Goal: Information Seeking & Learning: Learn about a topic

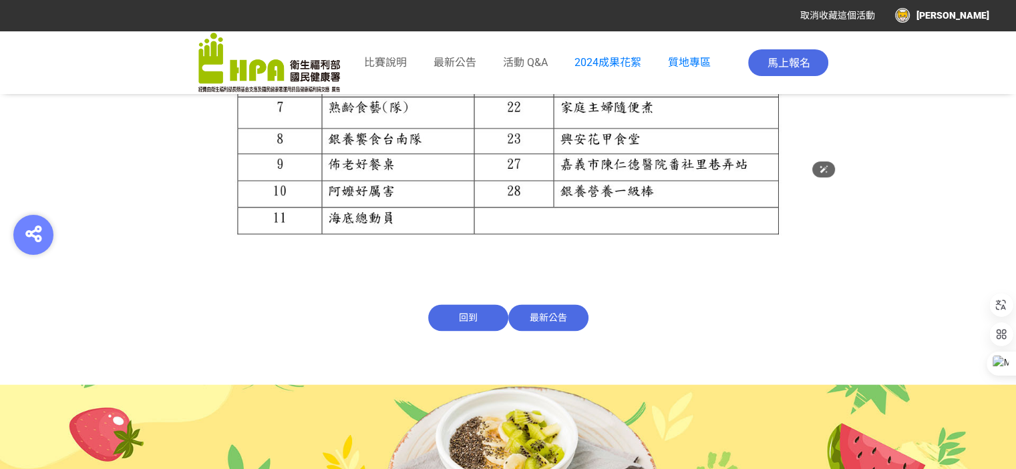
scroll to position [1719, 0]
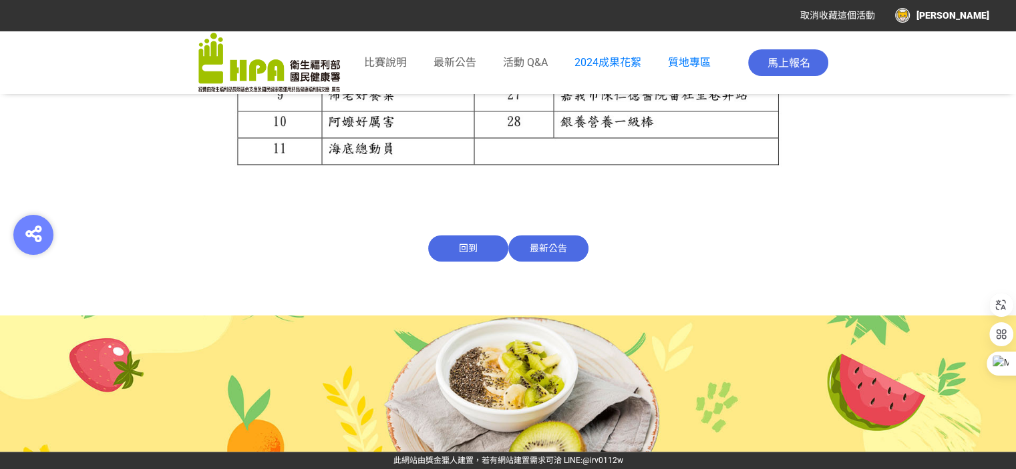
click at [544, 246] on span "最新公告" at bounding box center [548, 248] width 80 height 27
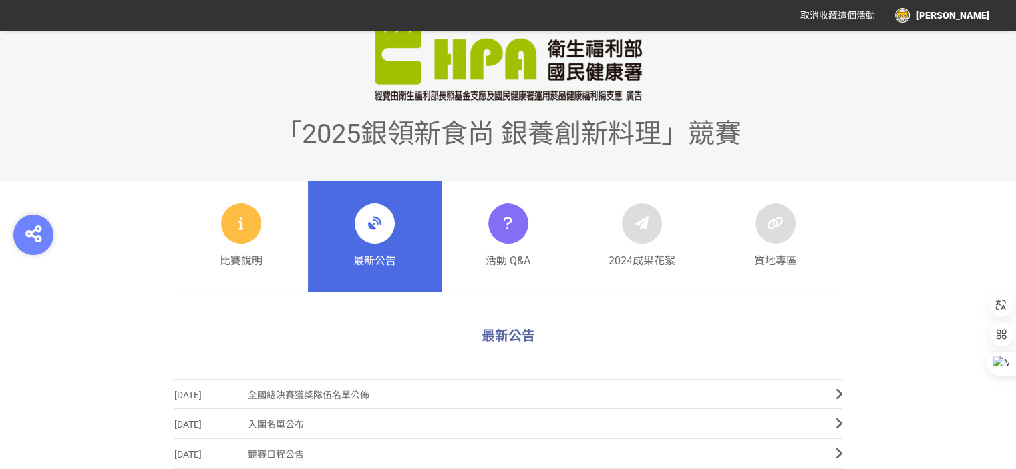
scroll to position [752, 0]
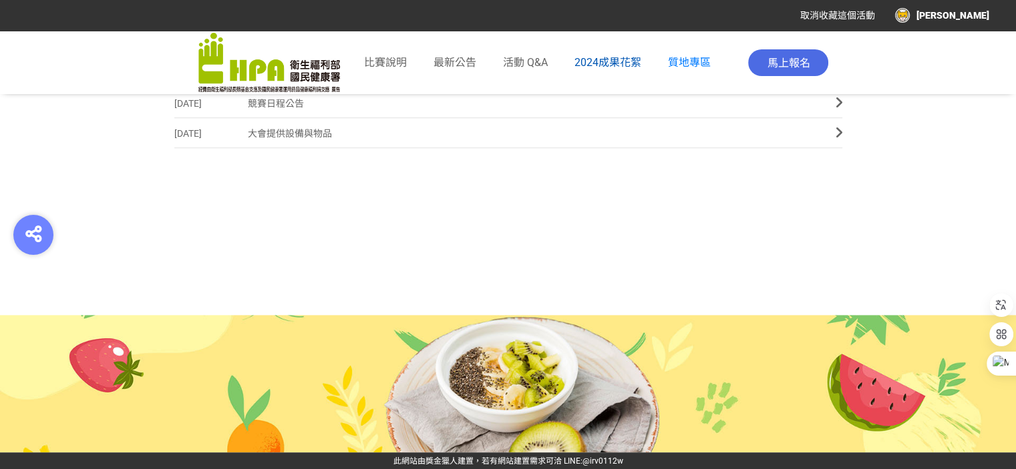
click at [606, 65] on span "2024成果花絮" at bounding box center [607, 62] width 67 height 13
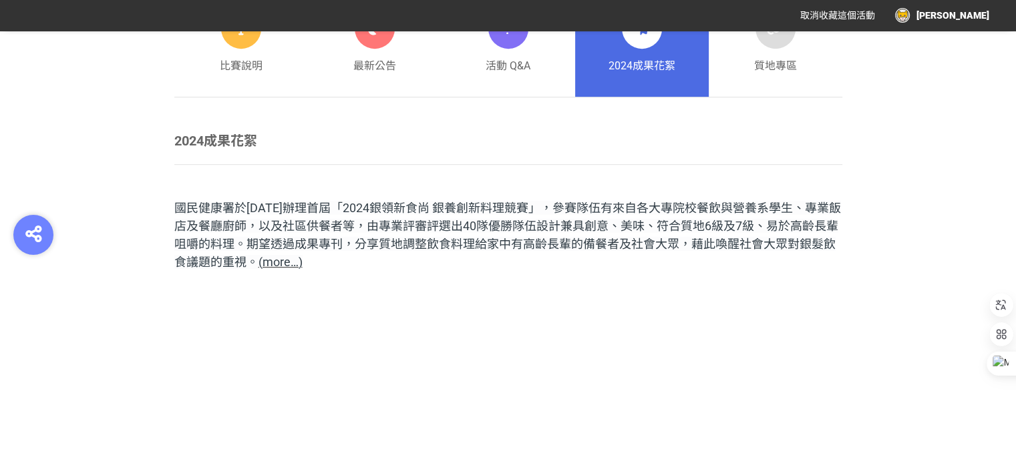
scroll to position [735, 0]
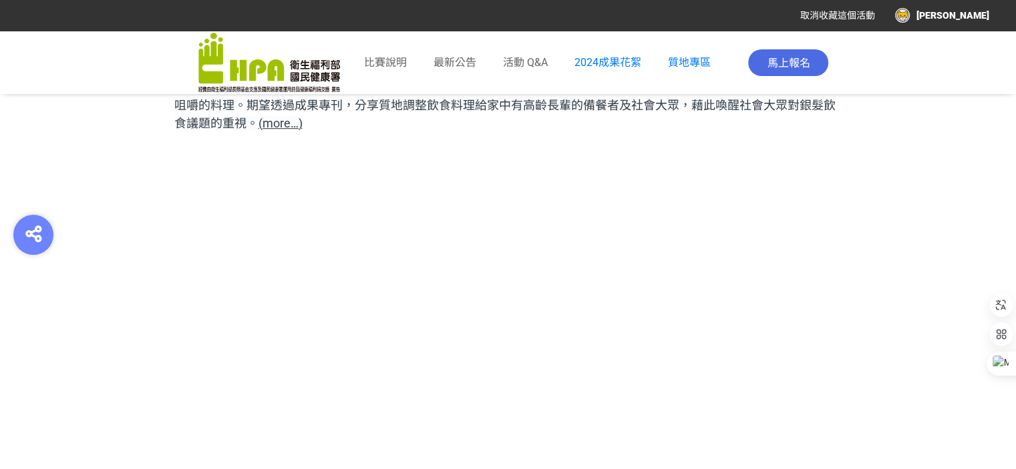
drag, startPoint x: 286, startPoint y: 122, endPoint x: 373, endPoint y: 133, distance: 88.1
click at [286, 121] on span "(more…)" at bounding box center [280, 123] width 44 height 14
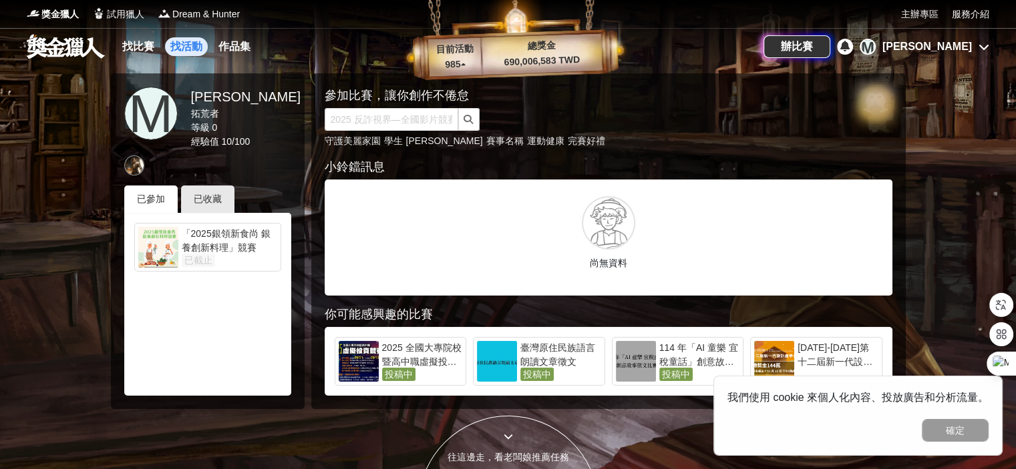
click at [181, 49] on link "找活動" at bounding box center [186, 46] width 43 height 19
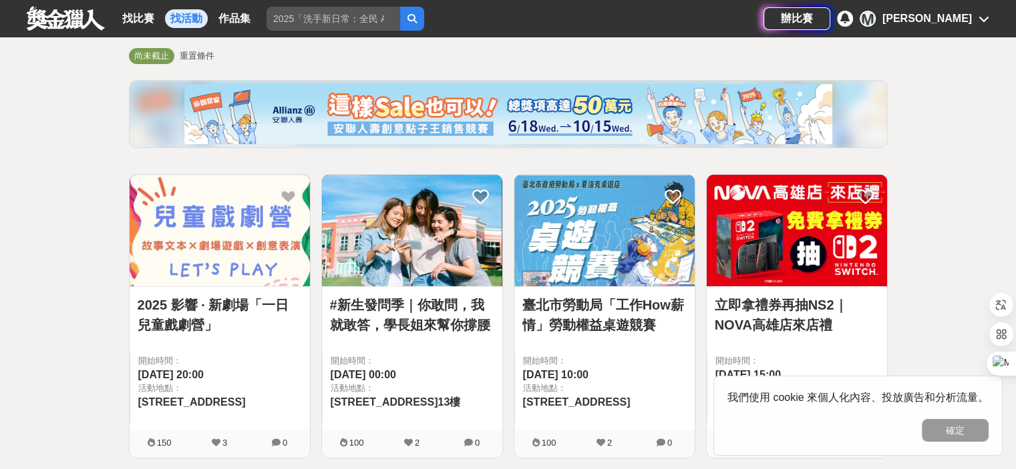
scroll to position [67, 0]
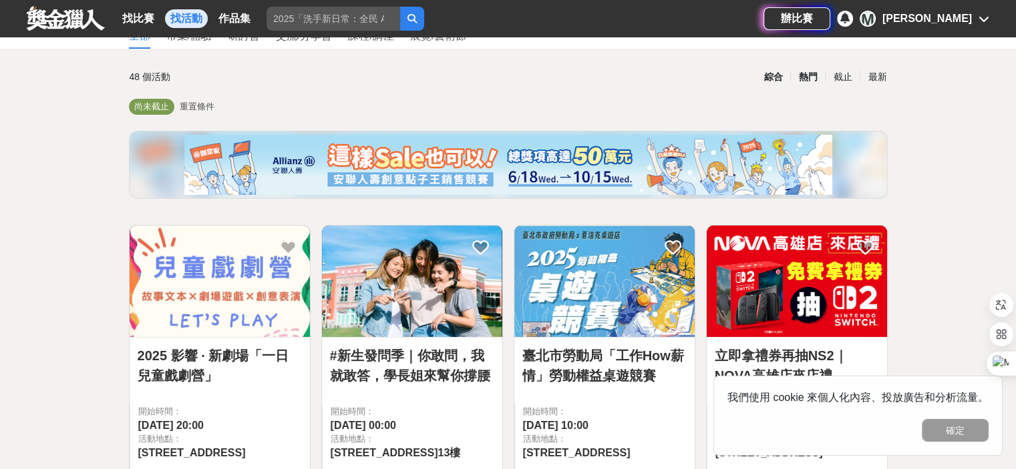
click at [803, 71] on div "熱門" at bounding box center [807, 76] width 35 height 23
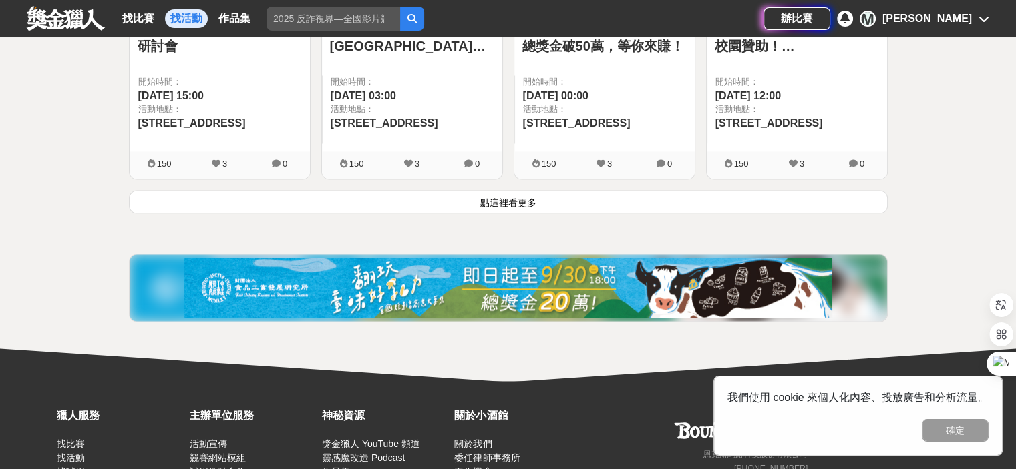
scroll to position [1968, 0]
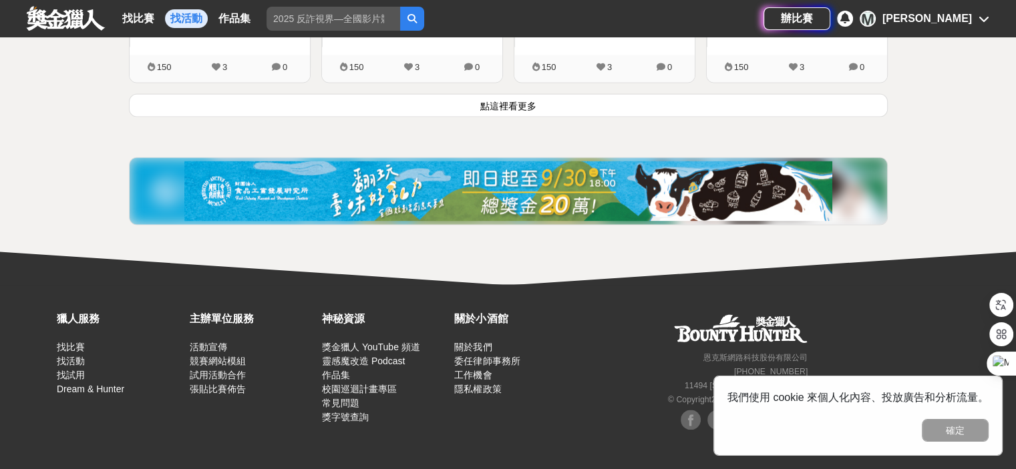
click at [516, 102] on button "點這裡看更多" at bounding box center [508, 104] width 759 height 23
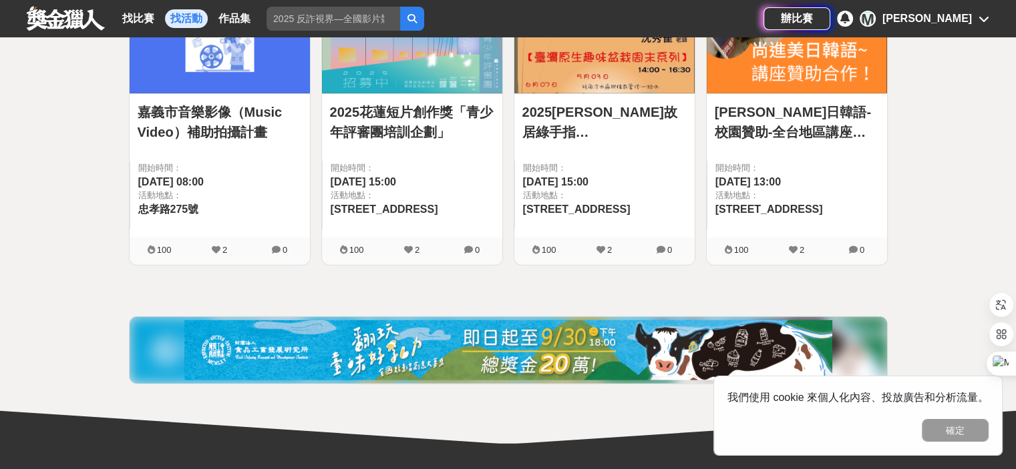
scroll to position [3637, 0]
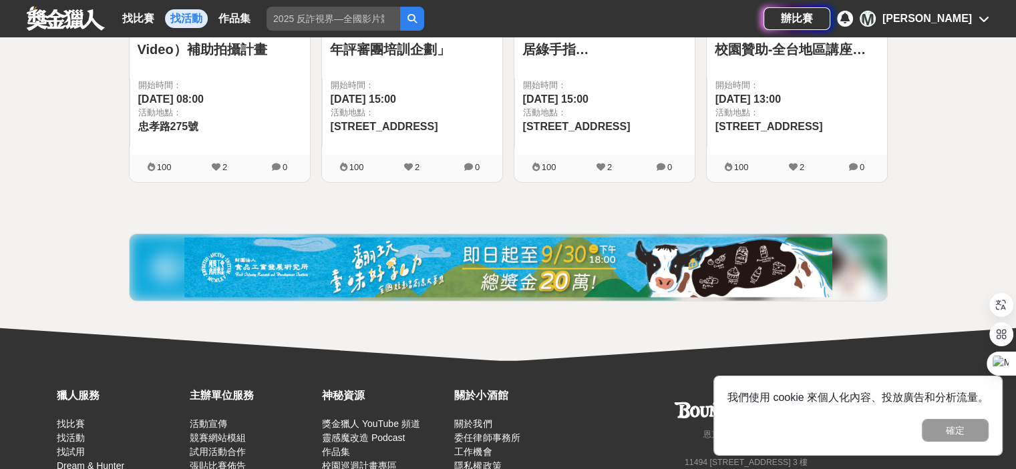
click at [561, 266] on img at bounding box center [508, 268] width 648 height 60
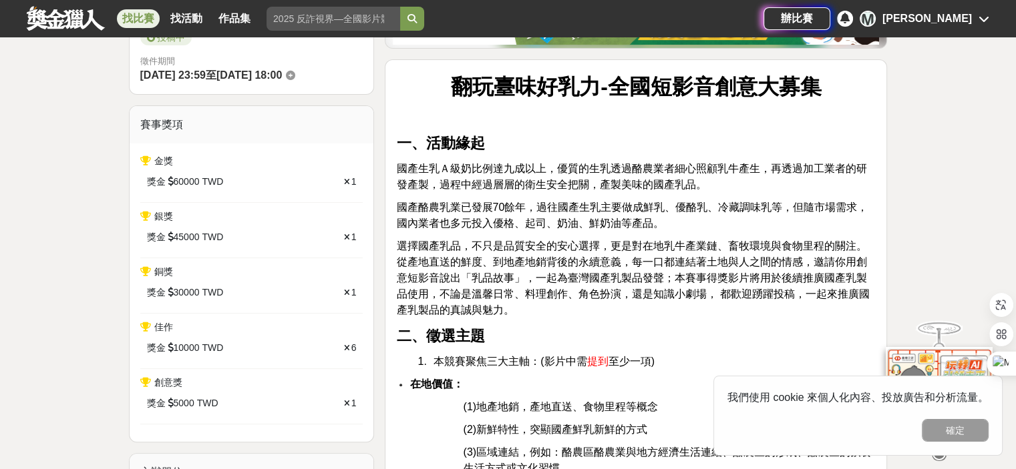
scroll to position [334, 0]
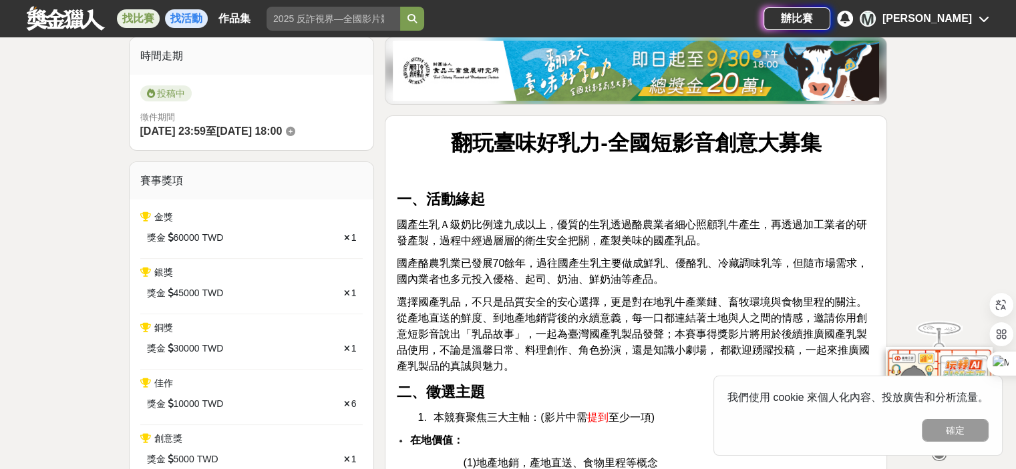
click at [190, 19] on link "找活動" at bounding box center [186, 18] width 43 height 19
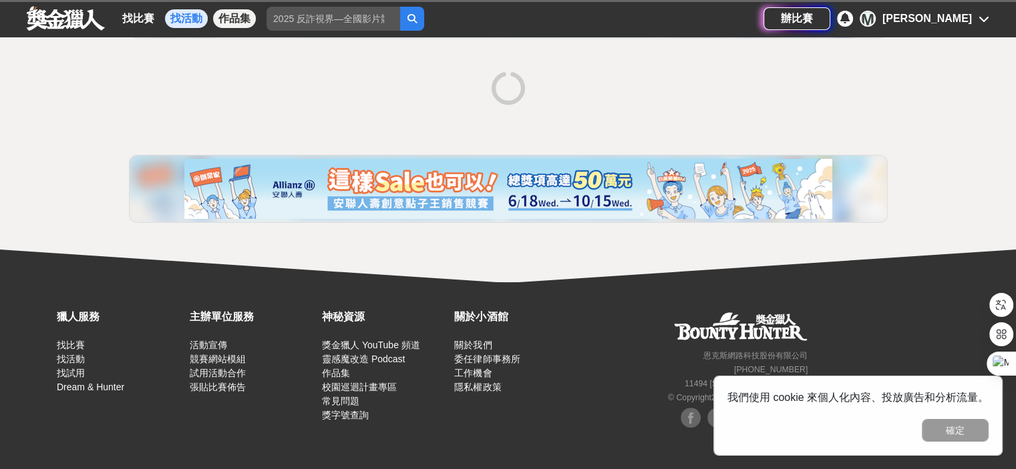
scroll to position [227, 0]
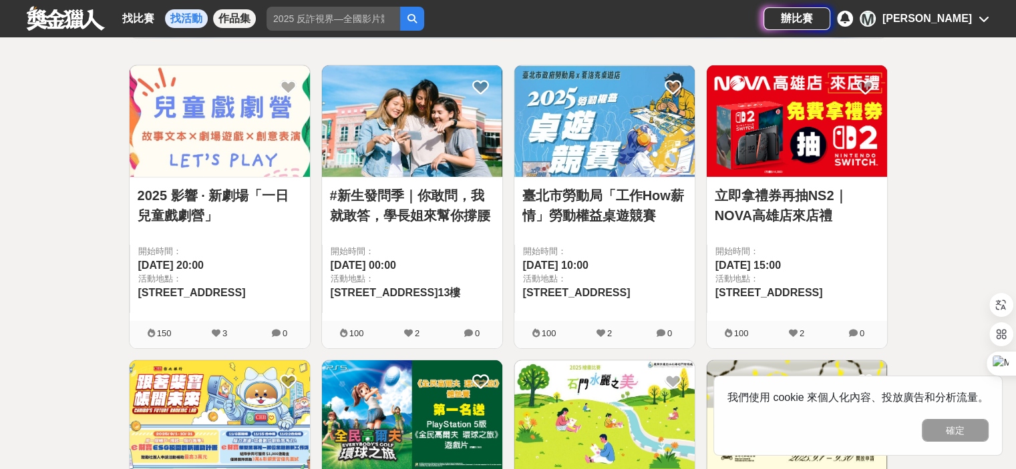
click at [238, 19] on link "作品集" at bounding box center [234, 18] width 43 height 19
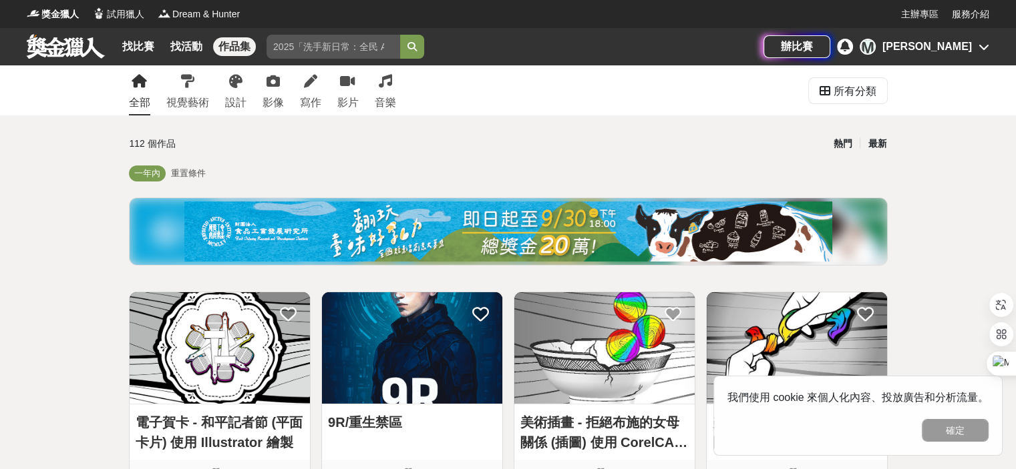
click at [847, 149] on div "熱門" at bounding box center [842, 143] width 35 height 23
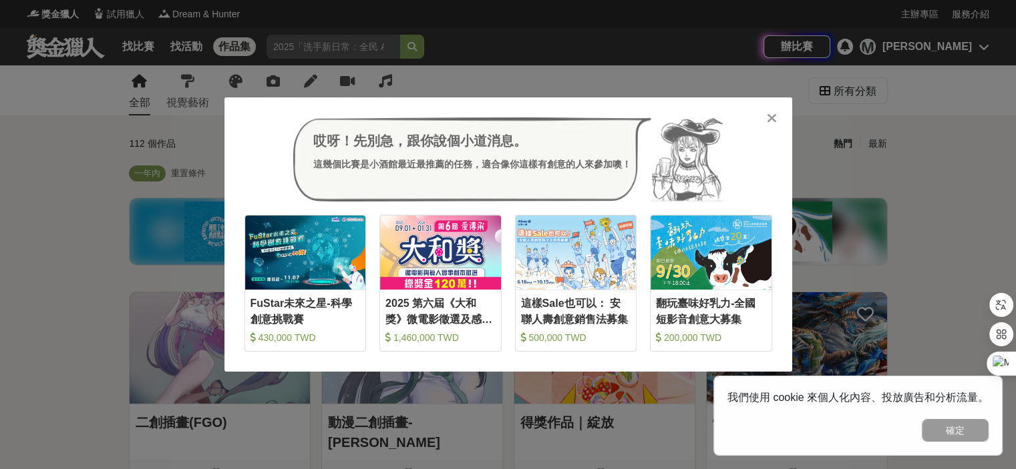
click at [763, 115] on div "哎呀！先別急，跟你說個小道消息。 這幾個比賽是小酒館最近最推薦的任務，適合像你這樣有創意的人來參加噢！ 收藏 FuStar未來之星-科學創意挑戰賽 430,0…" at bounding box center [508, 234] width 568 height 274
drag, startPoint x: 777, startPoint y: 124, endPoint x: 773, endPoint y: 116, distance: 9.0
click at [777, 124] on div at bounding box center [771, 117] width 13 height 13
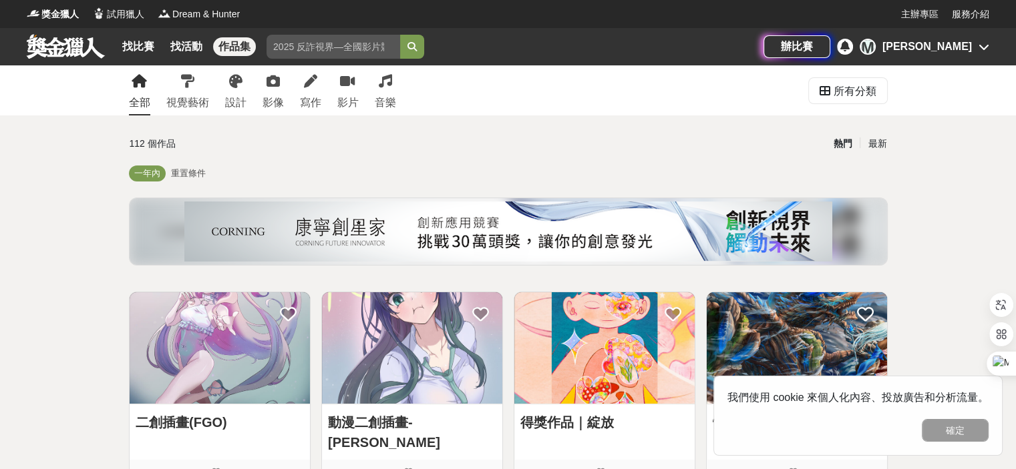
click at [131, 87] on link "全部" at bounding box center [139, 90] width 21 height 50
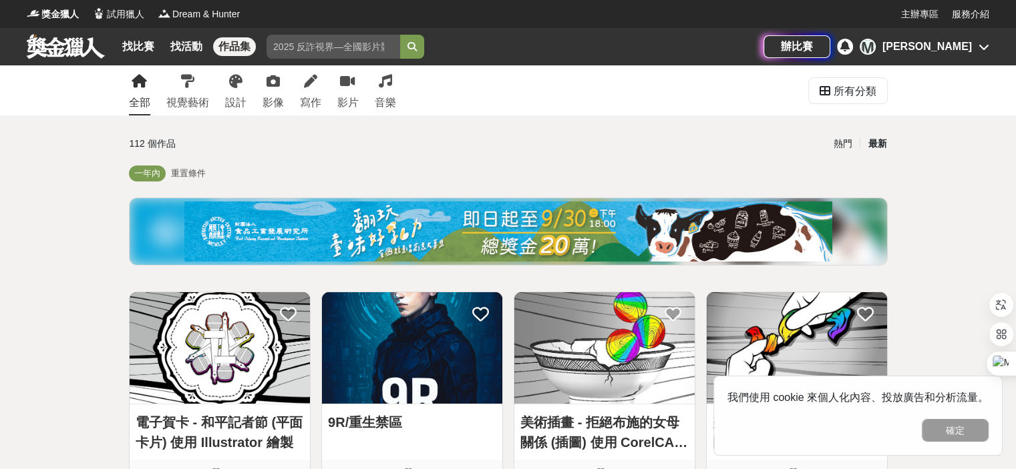
scroll to position [401, 0]
